Goal: Task Accomplishment & Management: Use online tool/utility

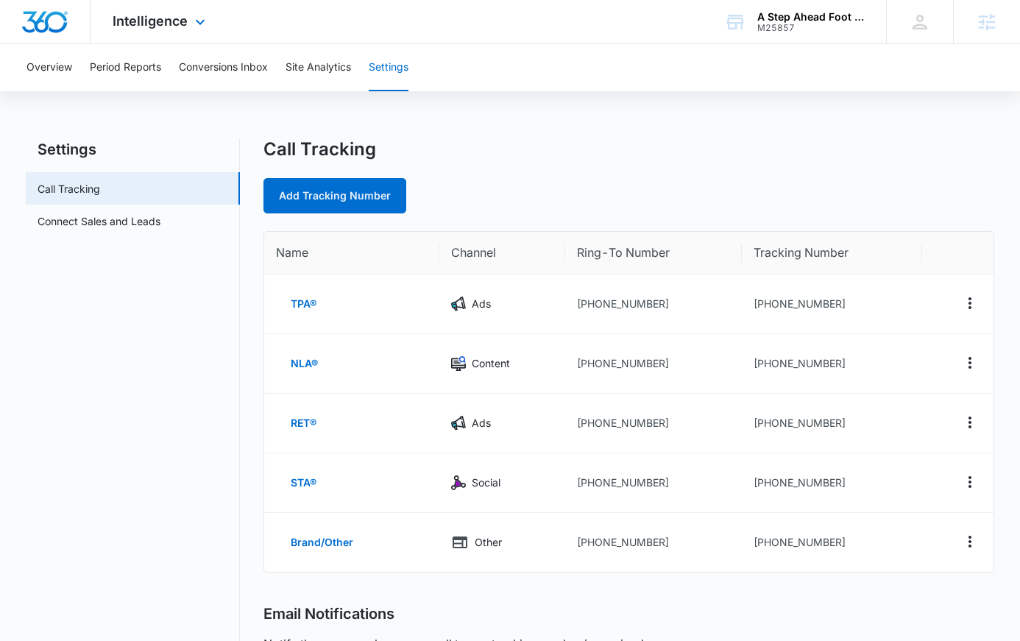
click at [174, 29] on div "Intelligence Apps Reputation Websites Forms CRM Email Social Shop Content Ads I…" at bounding box center [161, 21] width 141 height 43
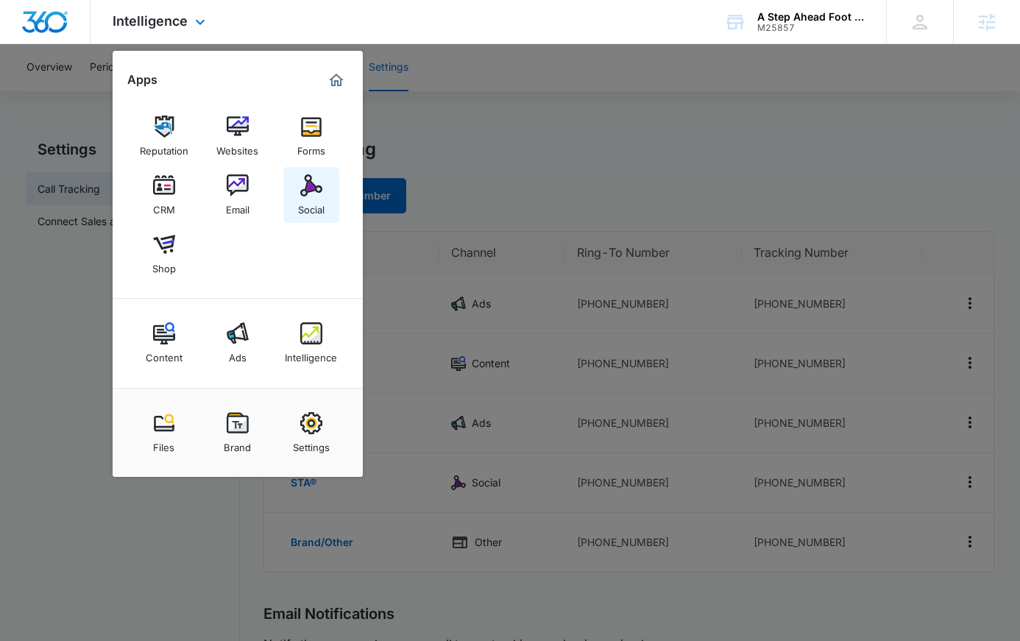
click at [301, 191] on img at bounding box center [311, 185] width 22 height 22
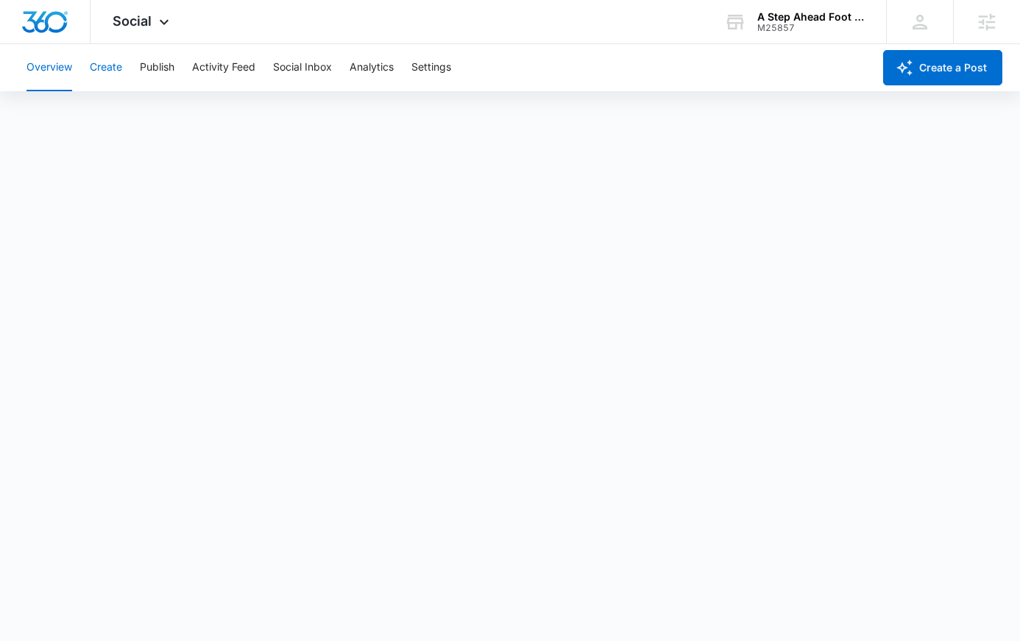
click at [116, 68] on button "Create" at bounding box center [106, 67] width 32 height 47
click at [151, 106] on button "Approvals" at bounding box center [143, 112] width 49 height 41
click at [86, 97] on button "Content Library" at bounding box center [63, 112] width 75 height 41
click at [160, 118] on button "Approvals" at bounding box center [143, 112] width 49 height 41
